Goal: Task Accomplishment & Management: Use online tool/utility

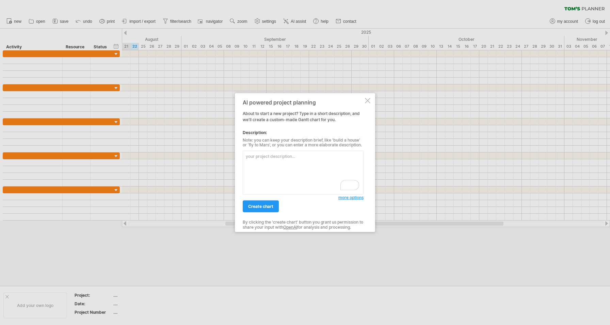
click at [276, 186] on textarea "To enrich screen reader interactions, please activate Accessibility in Grammarl…" at bounding box center [303, 173] width 121 height 44
paste textarea "Functional Requirement Frontend Task Estimated Hours Due Date Backend Task Esti…"
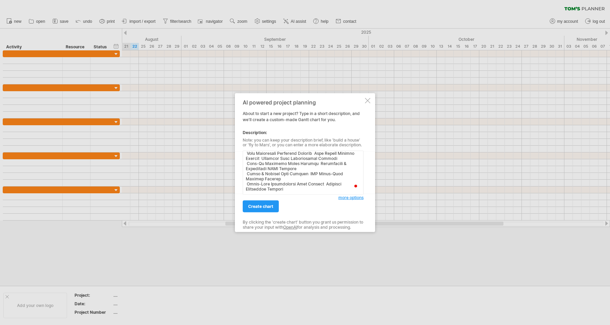
scroll to position [5350, 0]
click at [305, 158] on textarea "To enrich screen reader interactions, please activate Accessibility in Grammarl…" at bounding box center [303, 173] width 121 height 44
click at [301, 171] on textarea "To enrich screen reader interactions, please activate Accessibility in Grammarl…" at bounding box center [303, 173] width 121 height 44
type textarea "Upload a new csv file and using that show me tasks labels and plan chart using …"
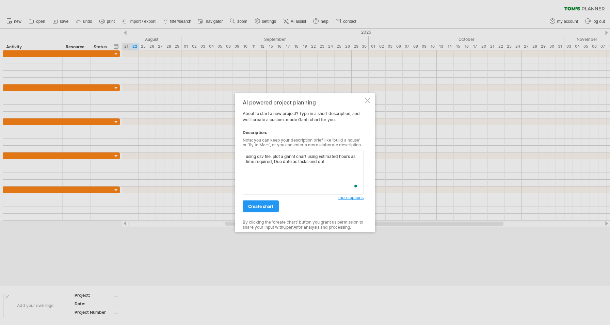
type textarea "using csv file, plot a gannt chart using Estimated hours as time required, Due …"
click at [249, 208] on span "create chart" at bounding box center [260, 206] width 25 height 5
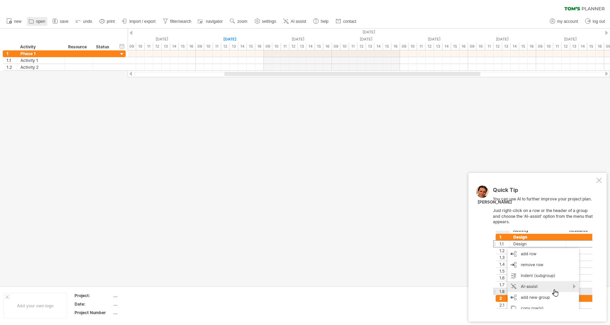
click at [41, 19] on span "open" at bounding box center [40, 21] width 9 height 5
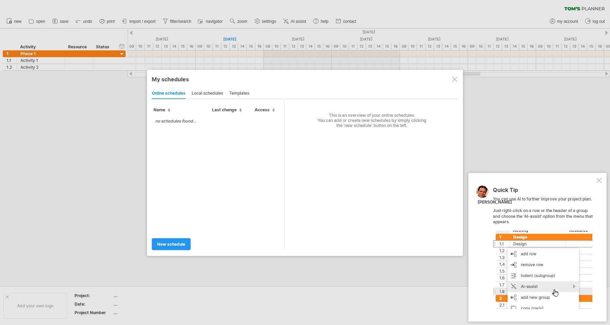
click at [200, 94] on div "local schedules" at bounding box center [207, 93] width 31 height 11
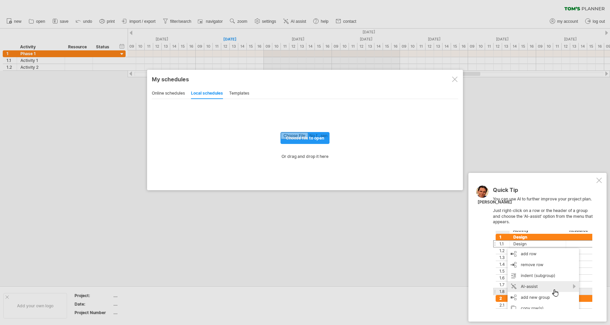
click at [241, 93] on div "templates" at bounding box center [239, 93] width 20 height 11
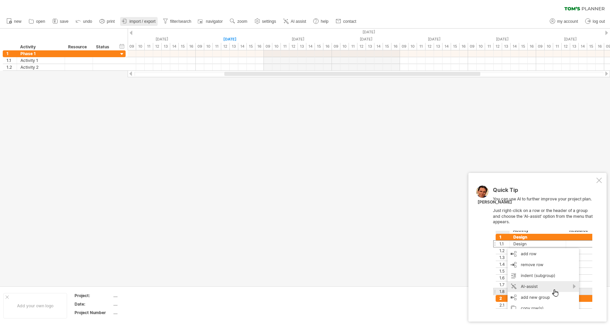
click at [146, 22] on span "import / export" at bounding box center [142, 21] width 26 height 5
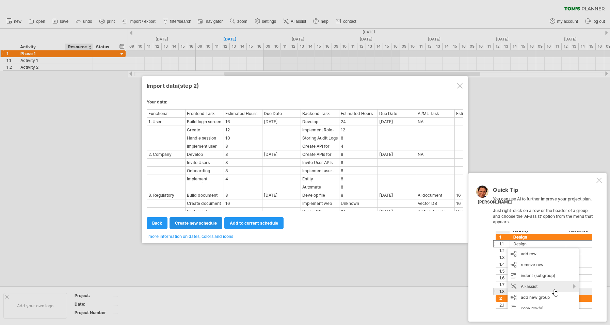
click at [217, 224] on link "create new schedule" at bounding box center [195, 223] width 53 height 12
select select "***"
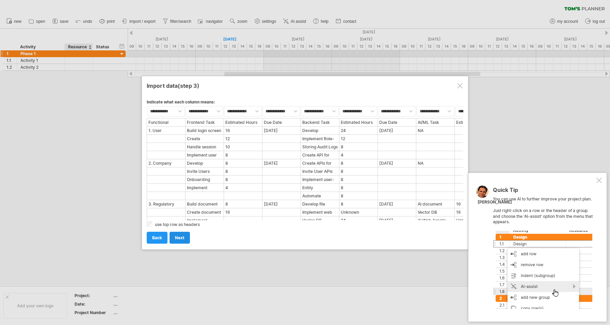
click at [180, 239] on span "next" at bounding box center [180, 237] width 10 height 5
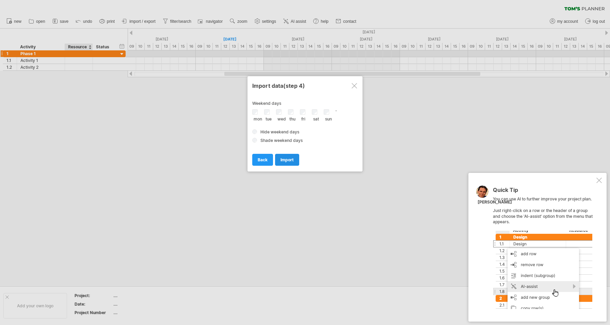
click at [289, 160] on span "import" at bounding box center [286, 159] width 13 height 5
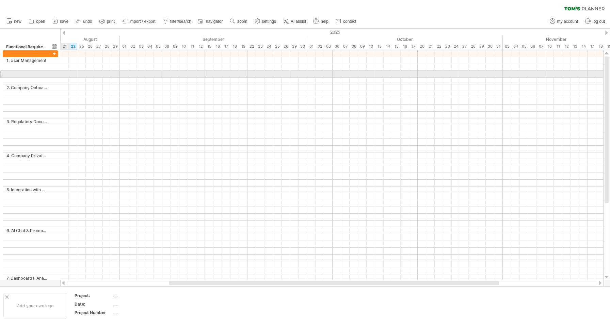
click at [61, 72] on div at bounding box center [331, 74] width 543 height 7
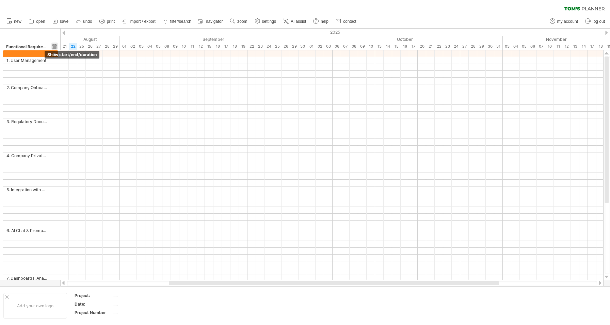
click at [54, 45] on div "hide start/end/duration show start/end/duration" at bounding box center [54, 46] width 6 height 7
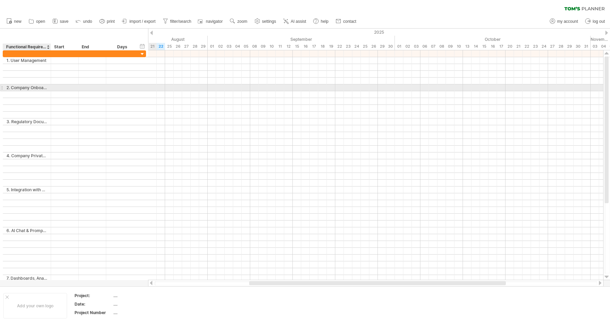
click at [32, 86] on div "Trying to reach [DOMAIN_NAME] Connected again... processing file clear filter" at bounding box center [305, 162] width 610 height 325
click at [32, 86] on input "**********" at bounding box center [26, 87] width 41 height 6
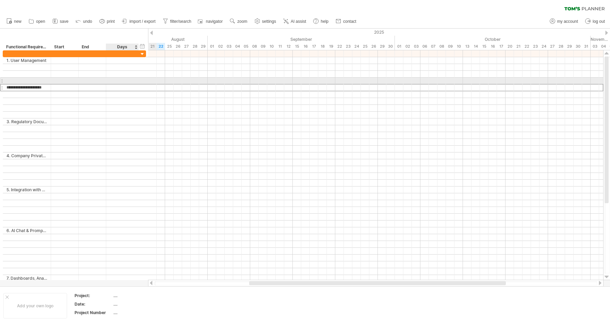
click at [108, 82] on div at bounding box center [122, 81] width 33 height 6
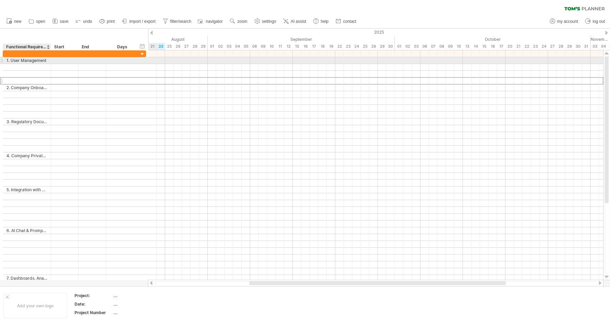
click at [40, 62] on div "1. User Management" at bounding box center [26, 60] width 41 height 6
click at [40, 62] on input "**********" at bounding box center [26, 60] width 41 height 6
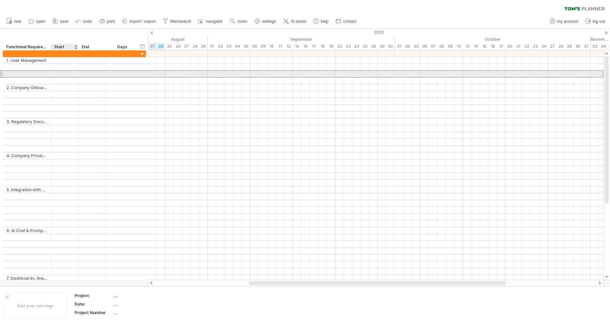
click at [77, 73] on div at bounding box center [65, 74] width 28 height 6
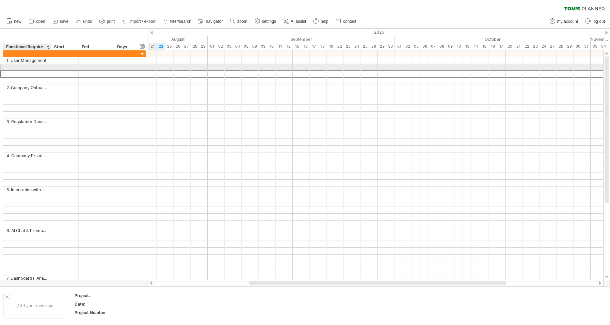
click at [32, 71] on div at bounding box center [26, 74] width 41 height 6
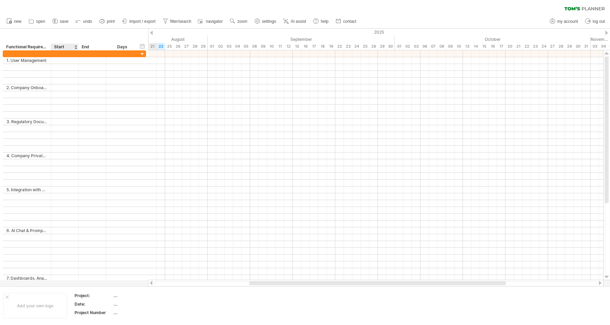
click at [66, 47] on div "Start" at bounding box center [64, 47] width 20 height 7
click at [92, 47] on div "End" at bounding box center [92, 47] width 20 height 7
click at [217, 22] on span "navigator" at bounding box center [214, 21] width 17 height 5
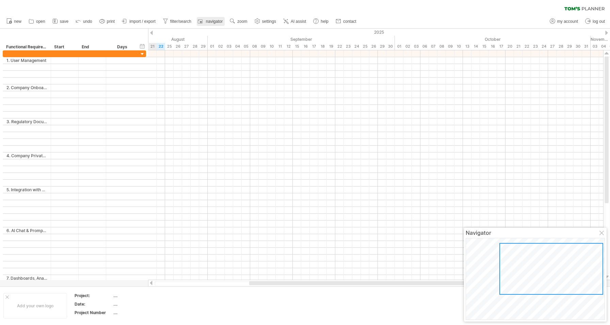
click at [217, 22] on span "navigator" at bounding box center [214, 21] width 17 height 5
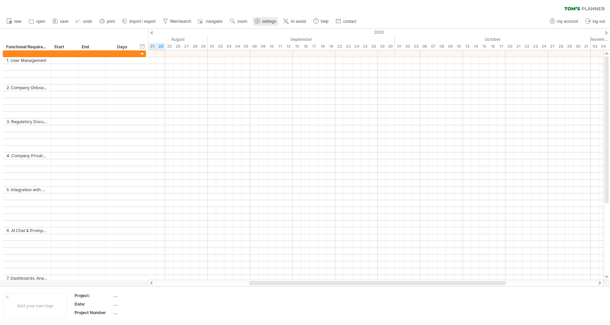
click at [269, 20] on span "settings" at bounding box center [269, 21] width 14 height 5
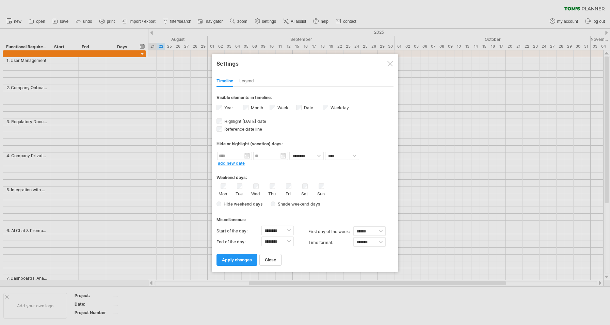
click at [250, 80] on div "Legend" at bounding box center [246, 81] width 15 height 11
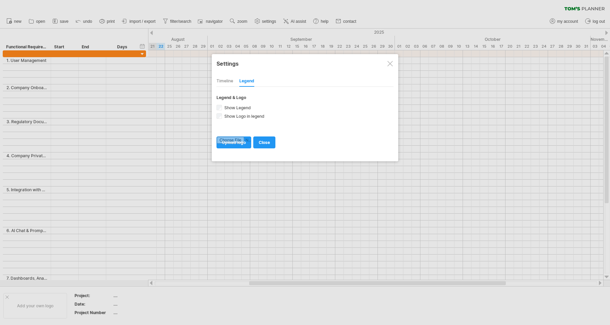
click at [229, 81] on div "Timeline" at bounding box center [224, 81] width 17 height 11
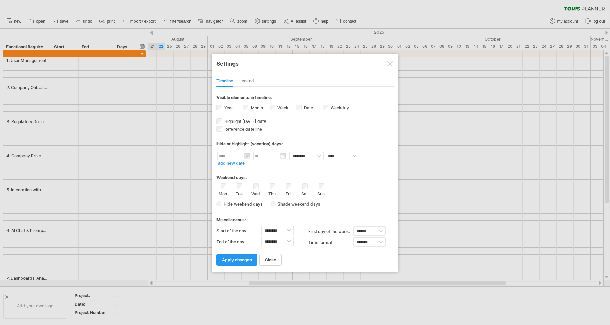
click at [244, 12] on div at bounding box center [305, 162] width 610 height 325
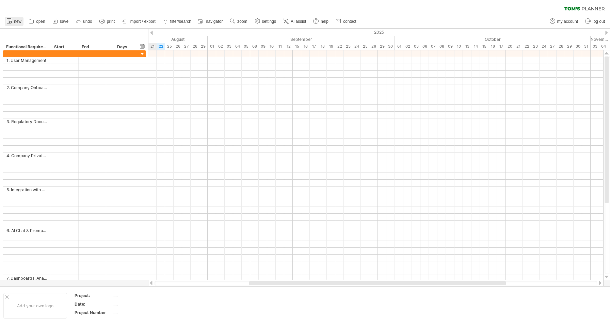
click at [16, 22] on span "new" at bounding box center [17, 21] width 7 height 5
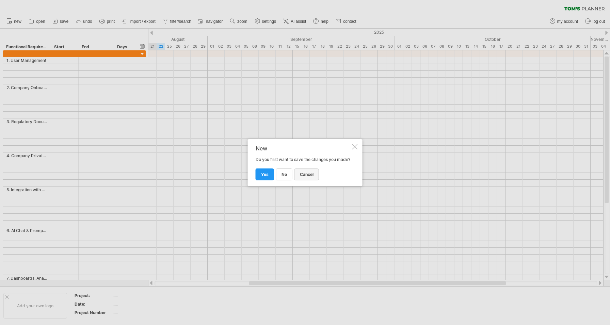
click at [313, 171] on link "cancel" at bounding box center [306, 174] width 24 height 12
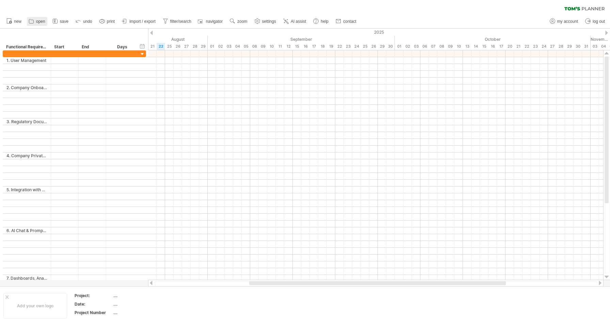
click at [40, 20] on span "open" at bounding box center [40, 21] width 9 height 5
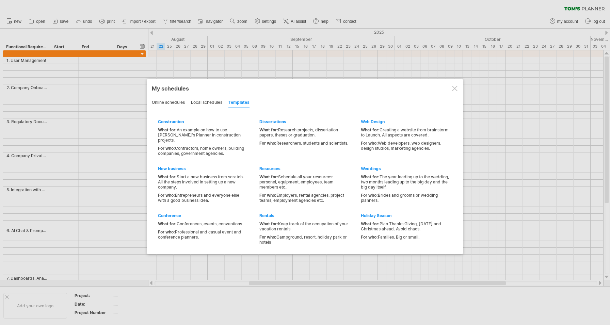
click at [214, 100] on div "local schedules" at bounding box center [206, 102] width 31 height 11
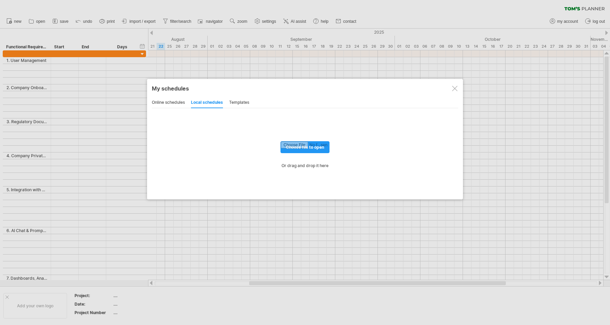
click at [176, 103] on div "online schedules" at bounding box center [168, 102] width 33 height 11
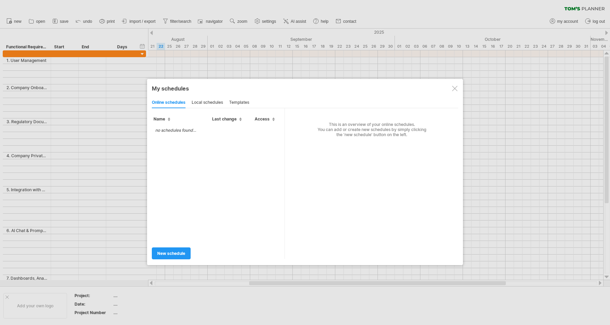
click at [112, 9] on div at bounding box center [305, 162] width 610 height 325
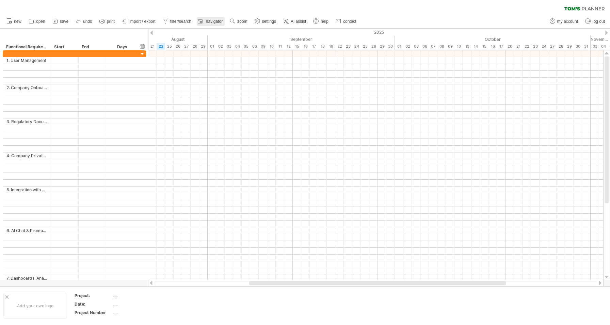
click at [210, 22] on span "navigator" at bounding box center [214, 21] width 17 height 5
